Goal: Task Accomplishment & Management: Manage account settings

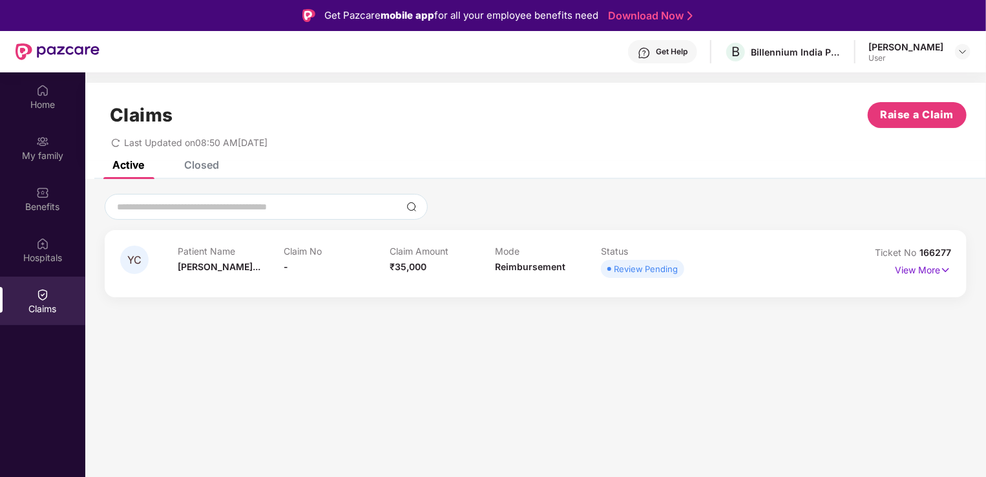
click at [753, 271] on div "Patient Name [PERSON_NAME]... Claim No - Claim Amount ₹35,000 Mode Reimbursemen…" at bounding box center [495, 264] width 635 height 36
click at [450, 257] on div "Claim Amount ₹35,000" at bounding box center [443, 264] width 106 height 36
click at [284, 269] on span "-" at bounding box center [286, 266] width 5 height 11
click at [624, 275] on div "Review Pending" at bounding box center [646, 268] width 64 height 13
click at [936, 271] on p "View More" at bounding box center [923, 268] width 56 height 17
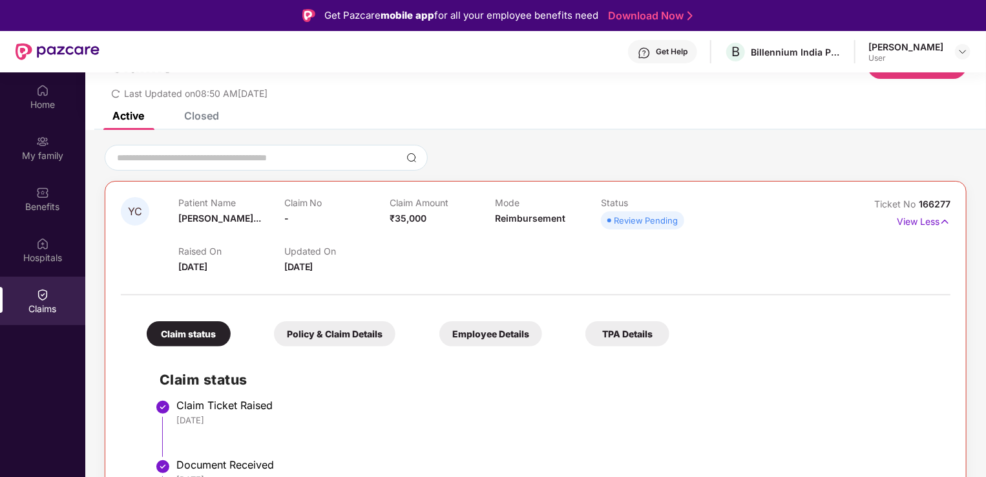
scroll to position [81, 0]
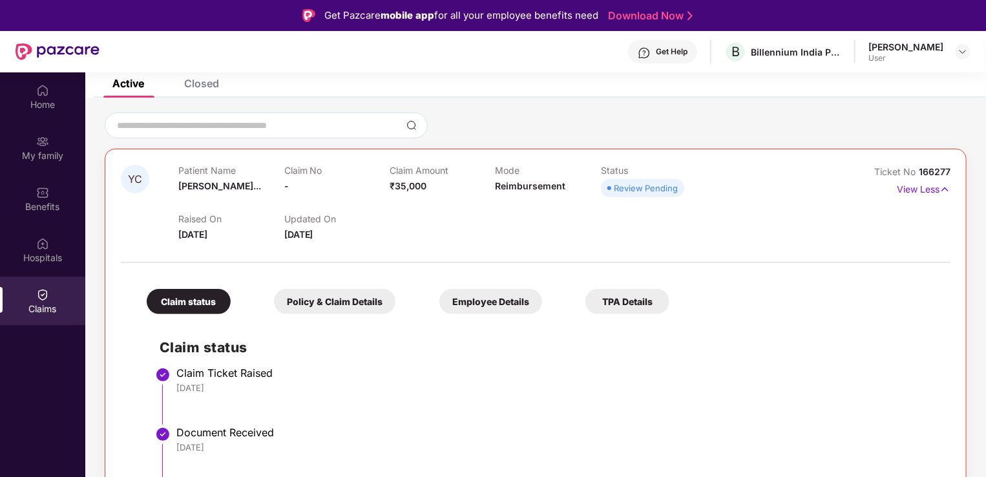
click at [358, 297] on div "Policy & Claim Details" at bounding box center [335, 301] width 122 height 25
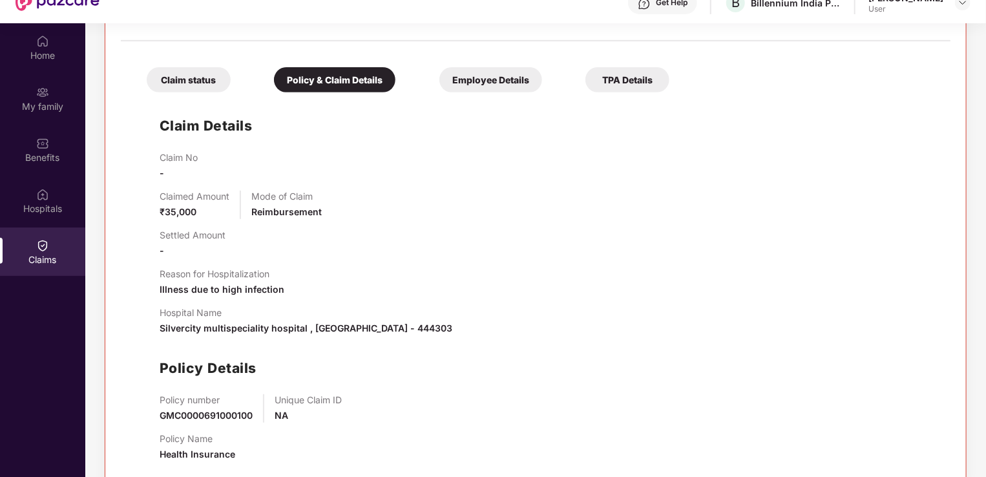
scroll to position [72, 0]
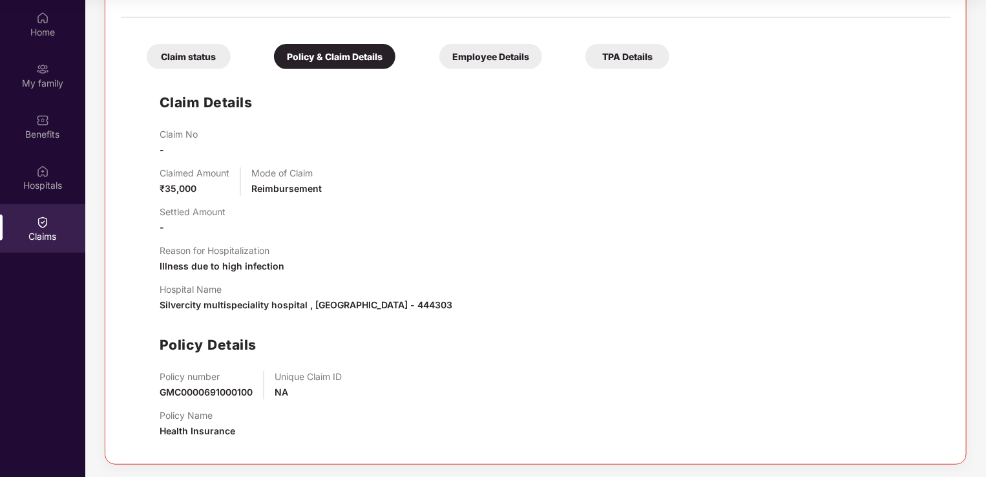
click at [461, 58] on div "Employee Details" at bounding box center [491, 56] width 103 height 25
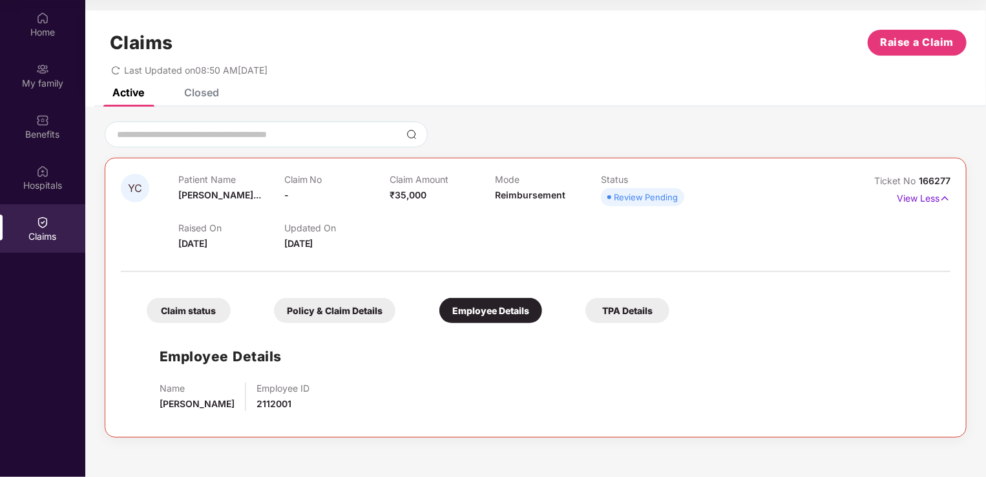
click at [624, 299] on div "TPA Details" at bounding box center [628, 310] width 84 height 25
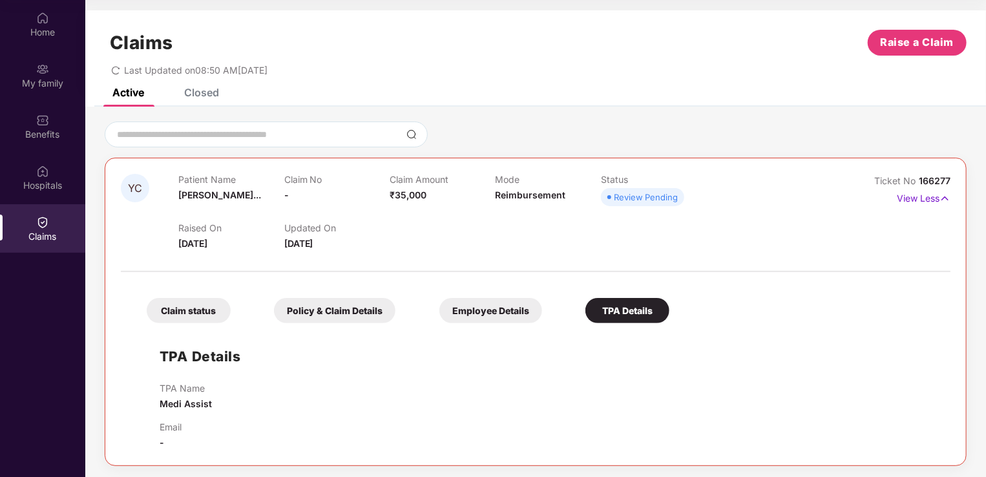
click at [620, 313] on div "TPA Details" at bounding box center [628, 310] width 84 height 25
click at [207, 312] on div "Claim status" at bounding box center [189, 310] width 84 height 25
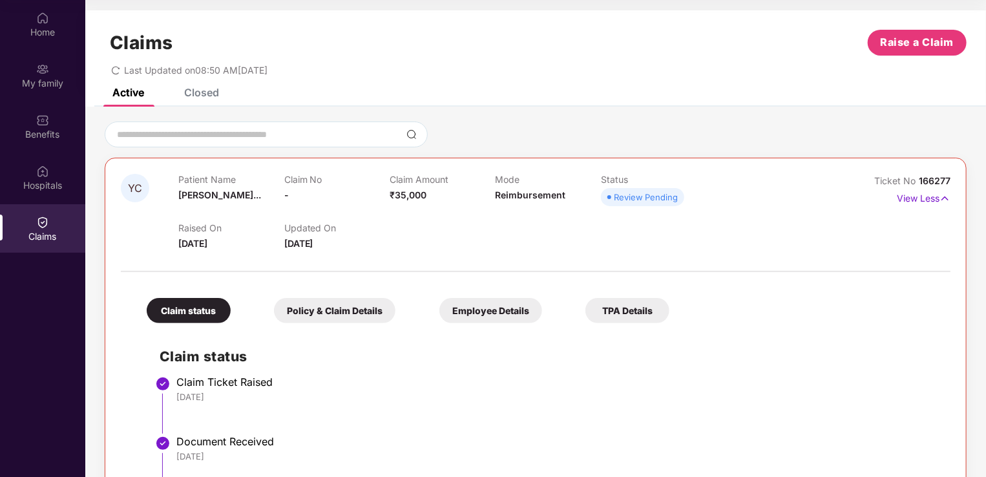
click at [641, 314] on div "TPA Details" at bounding box center [628, 310] width 84 height 25
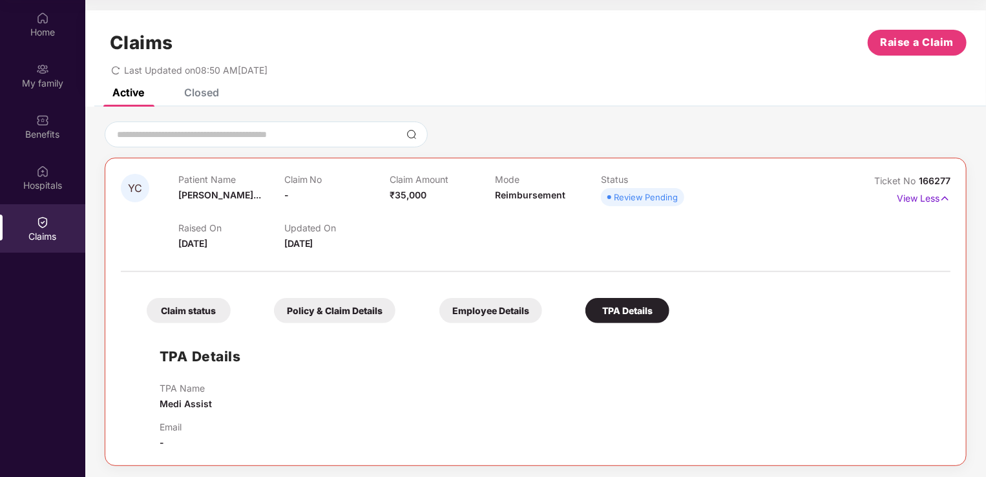
scroll to position [1, 0]
click at [217, 311] on div "Claim status" at bounding box center [189, 309] width 84 height 25
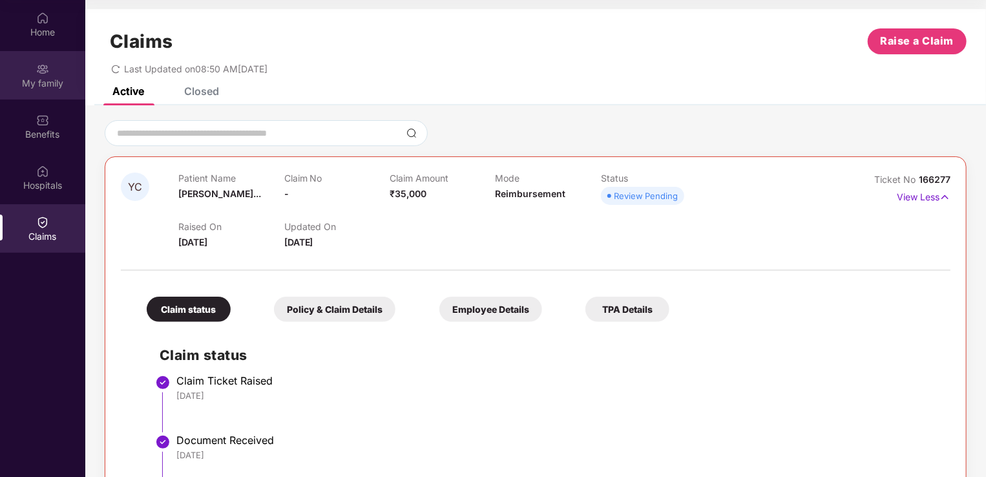
click at [49, 90] on div "My family" at bounding box center [42, 75] width 85 height 48
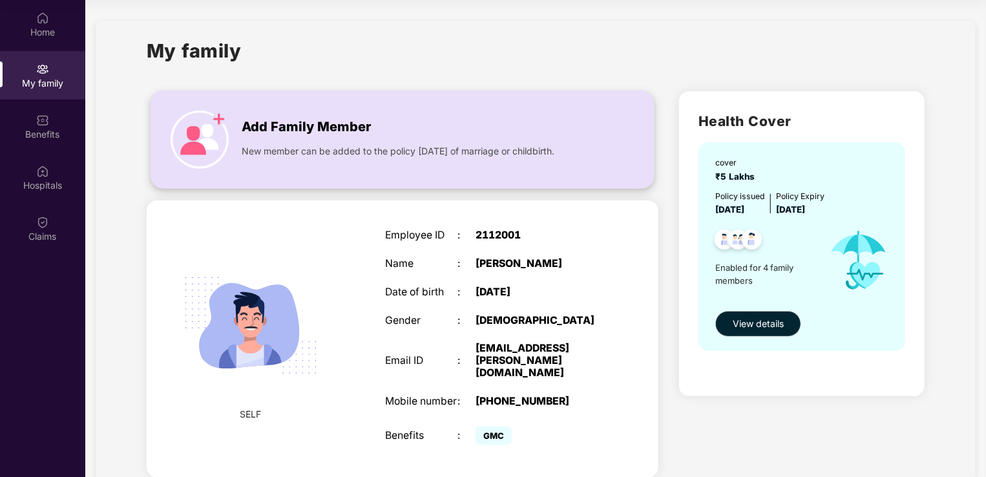
click at [204, 151] on img at bounding box center [200, 140] width 58 height 58
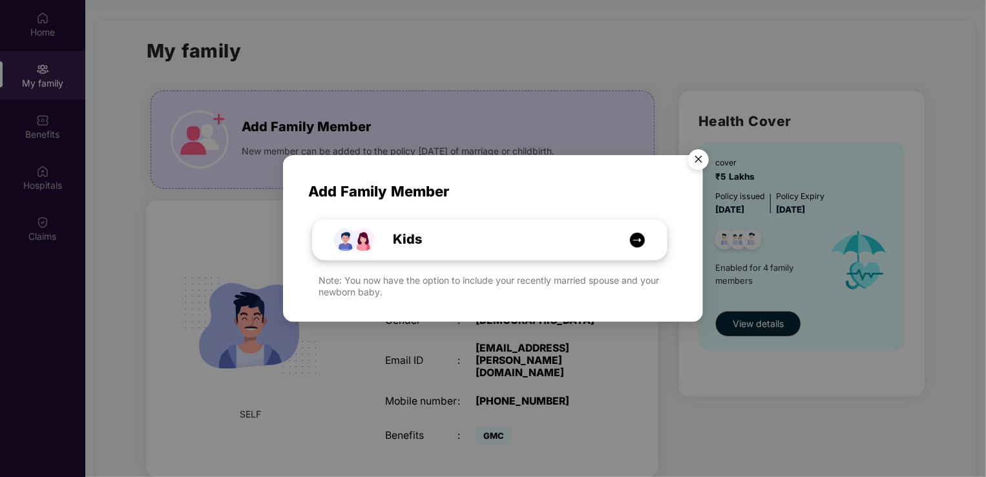
click at [445, 233] on div "Kids" at bounding box center [497, 239] width 266 height 20
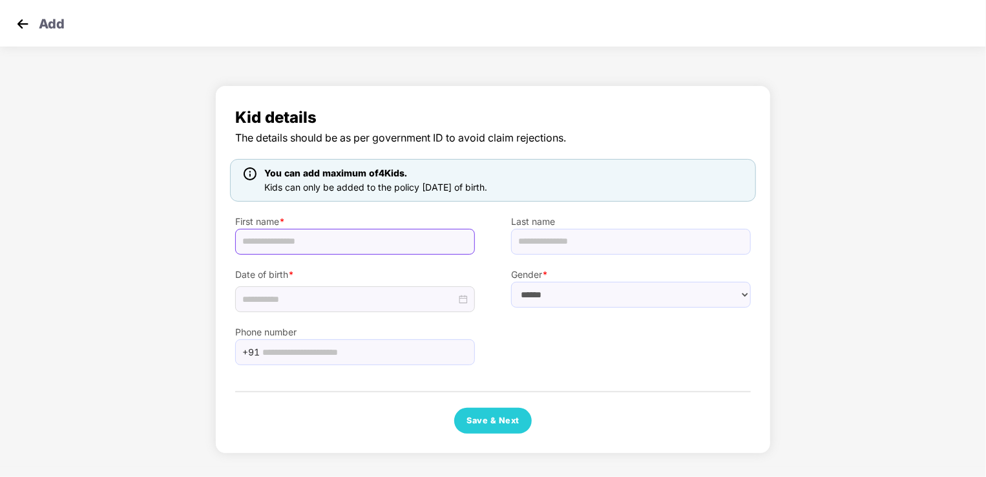
click at [314, 242] on input "text" at bounding box center [355, 242] width 240 height 26
click at [116, 217] on div "Kid details The details should be as per government ID to avoid claim rejection…" at bounding box center [493, 273] width 986 height 388
click at [8, 23] on div "Add" at bounding box center [493, 23] width 986 height 47
click at [19, 23] on img at bounding box center [22, 23] width 19 height 19
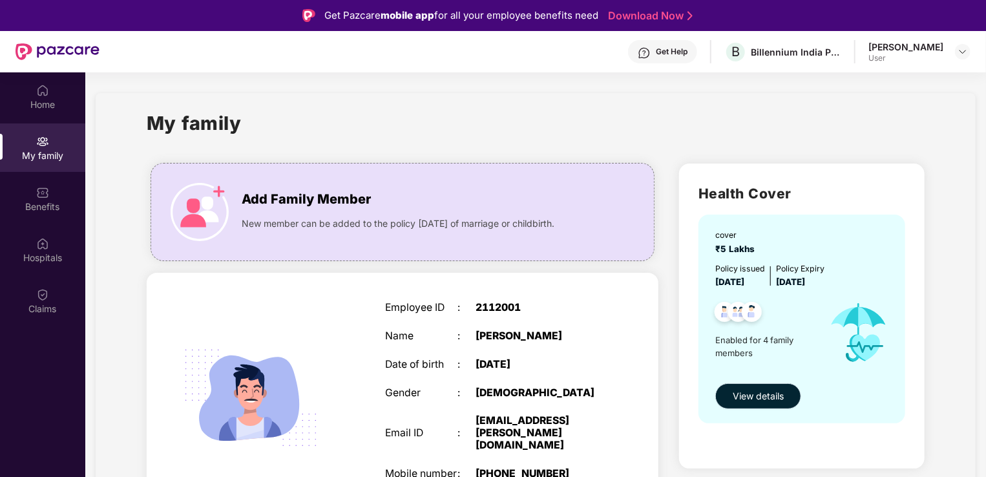
click at [755, 402] on span "View details" at bounding box center [758, 396] width 51 height 14
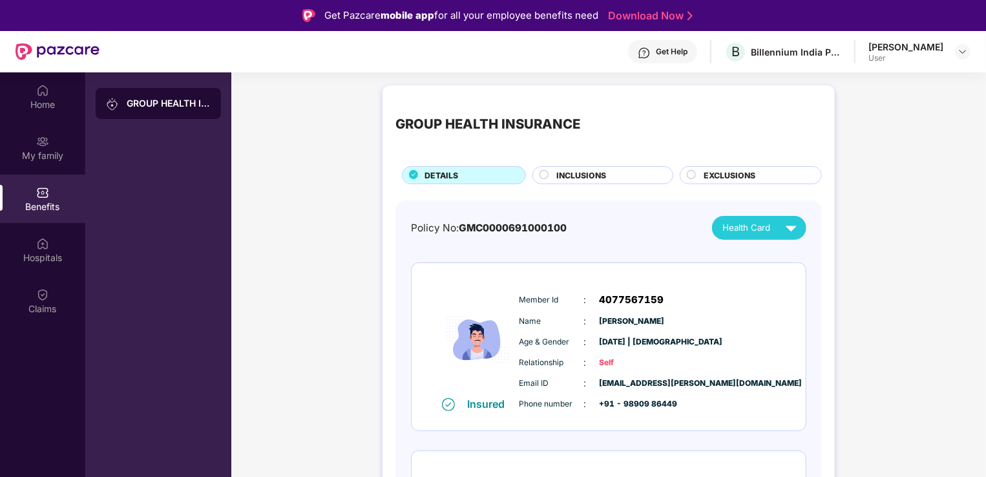
click at [602, 177] on span "INCLUSIONS" at bounding box center [582, 175] width 50 height 12
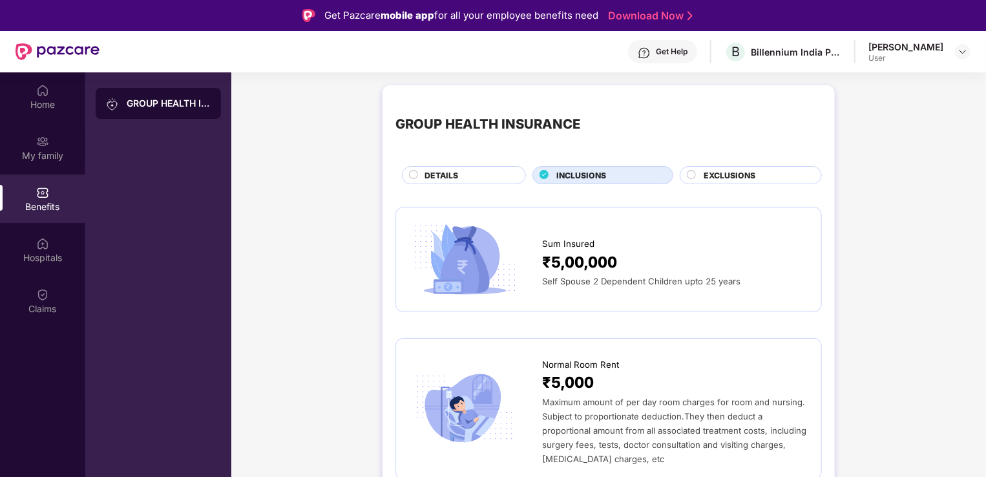
click at [730, 168] on div "EXCLUSIONS" at bounding box center [751, 175] width 142 height 18
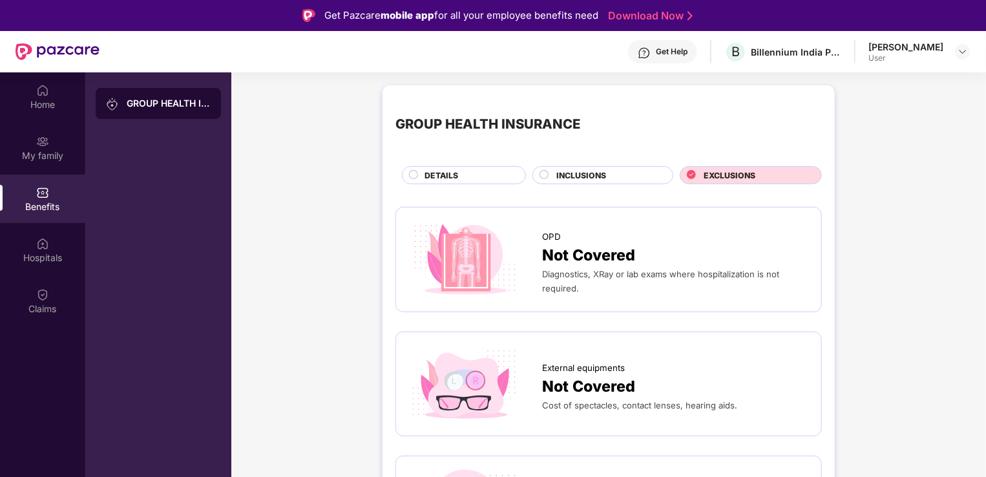
click at [638, 52] on img at bounding box center [644, 53] width 13 height 13
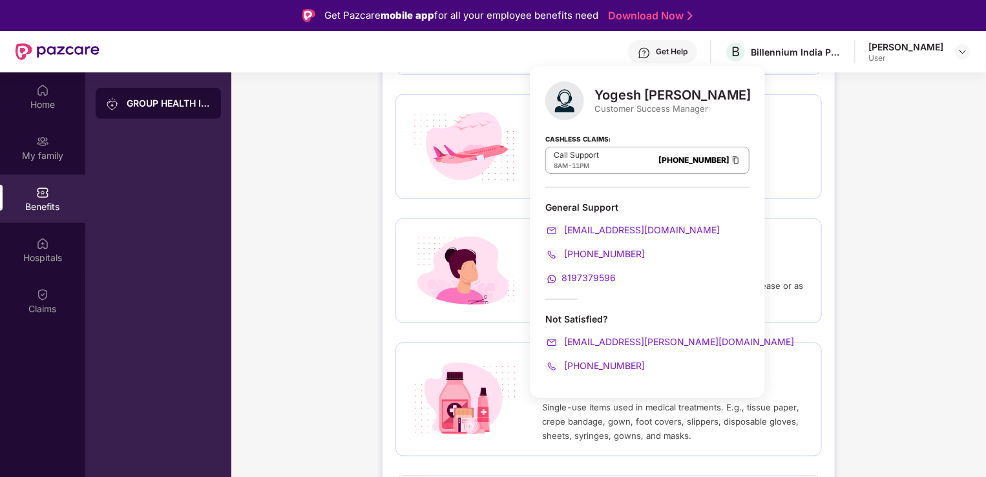
scroll to position [690, 0]
